Goal: Find specific page/section: Find specific page/section

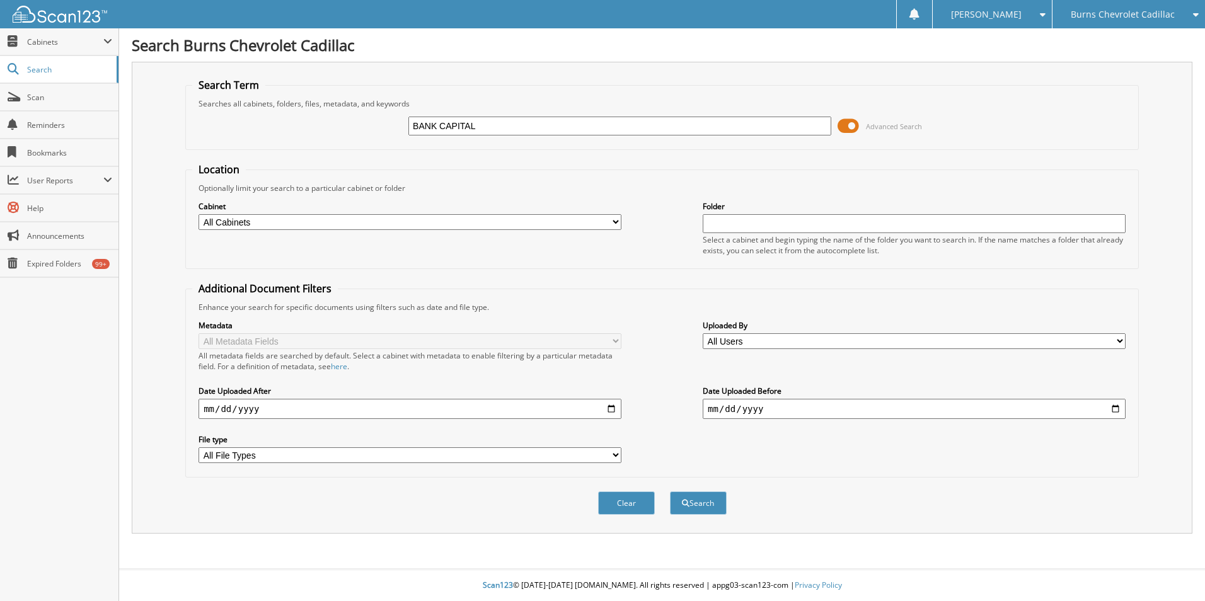
type input "BANK CAPITAL"
click at [670, 492] on button "Search" at bounding box center [698, 503] width 57 height 23
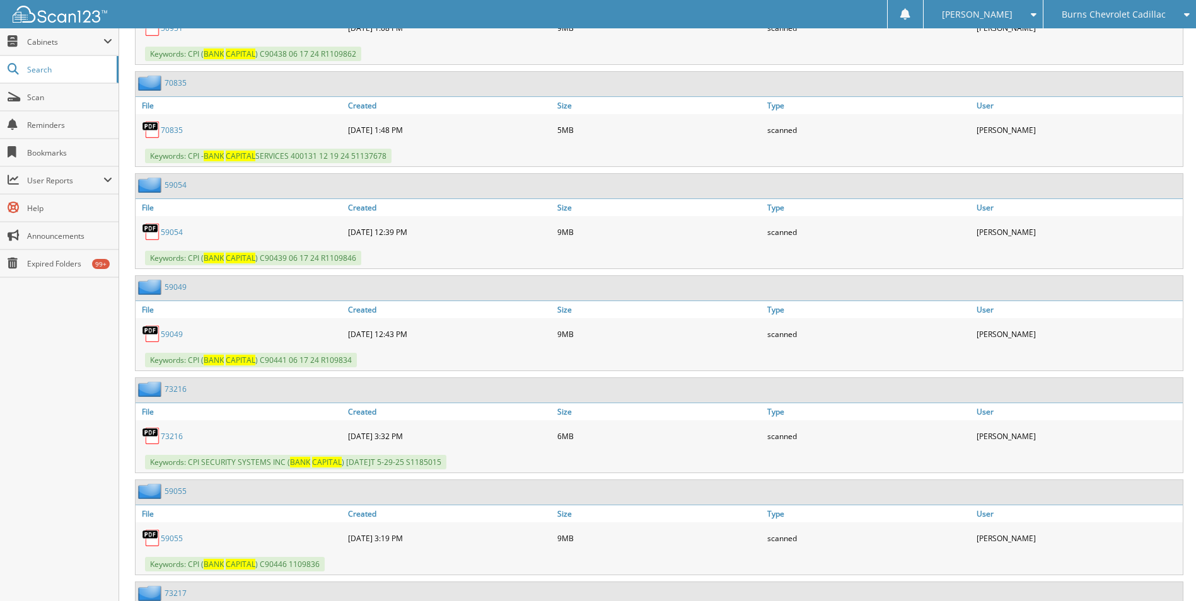
scroll to position [1324, 0]
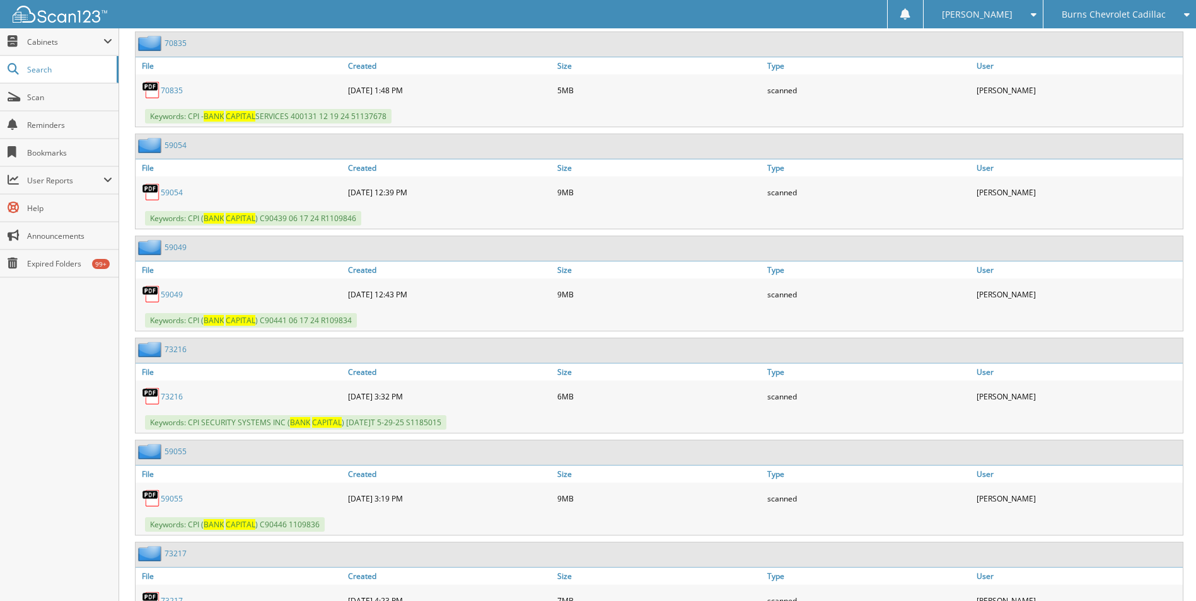
click at [177, 396] on link "73216" at bounding box center [172, 397] width 22 height 11
